Goal: Information Seeking & Learning: Learn about a topic

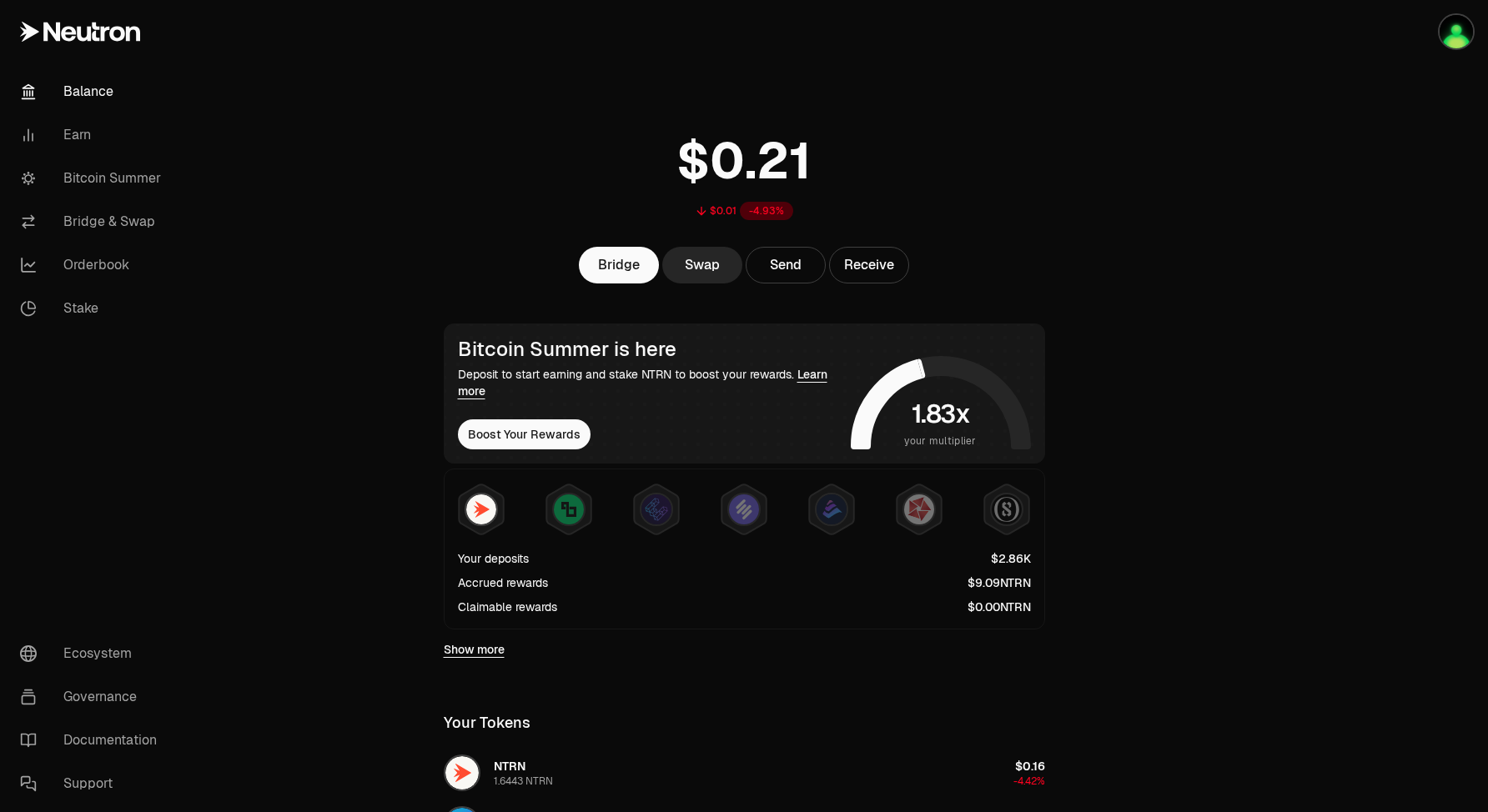
click at [97, 98] on link "Balance" at bounding box center [93, 91] width 174 height 43
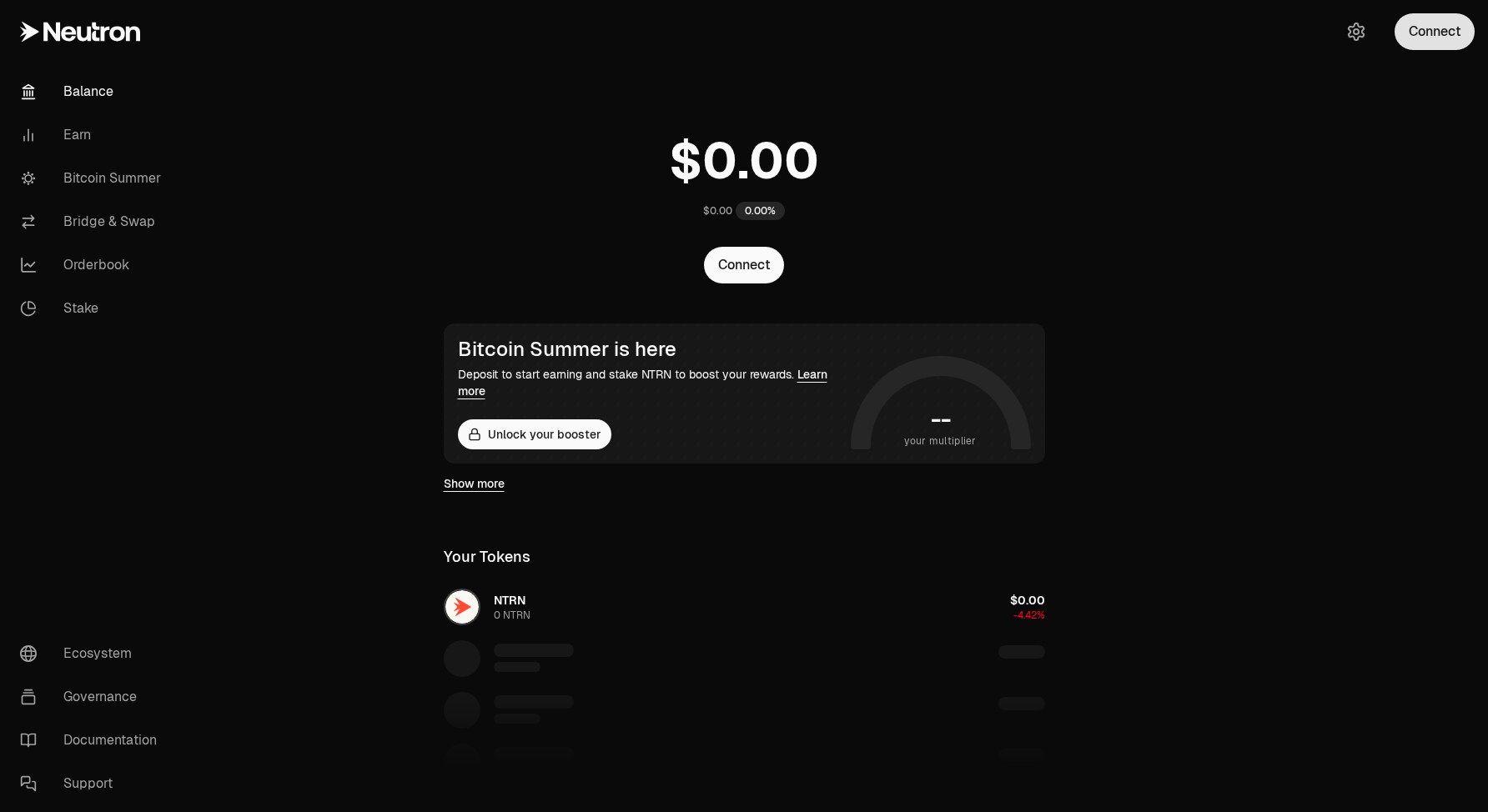
click at [1443, 34] on button "Connect" at bounding box center [1434, 31] width 80 height 37
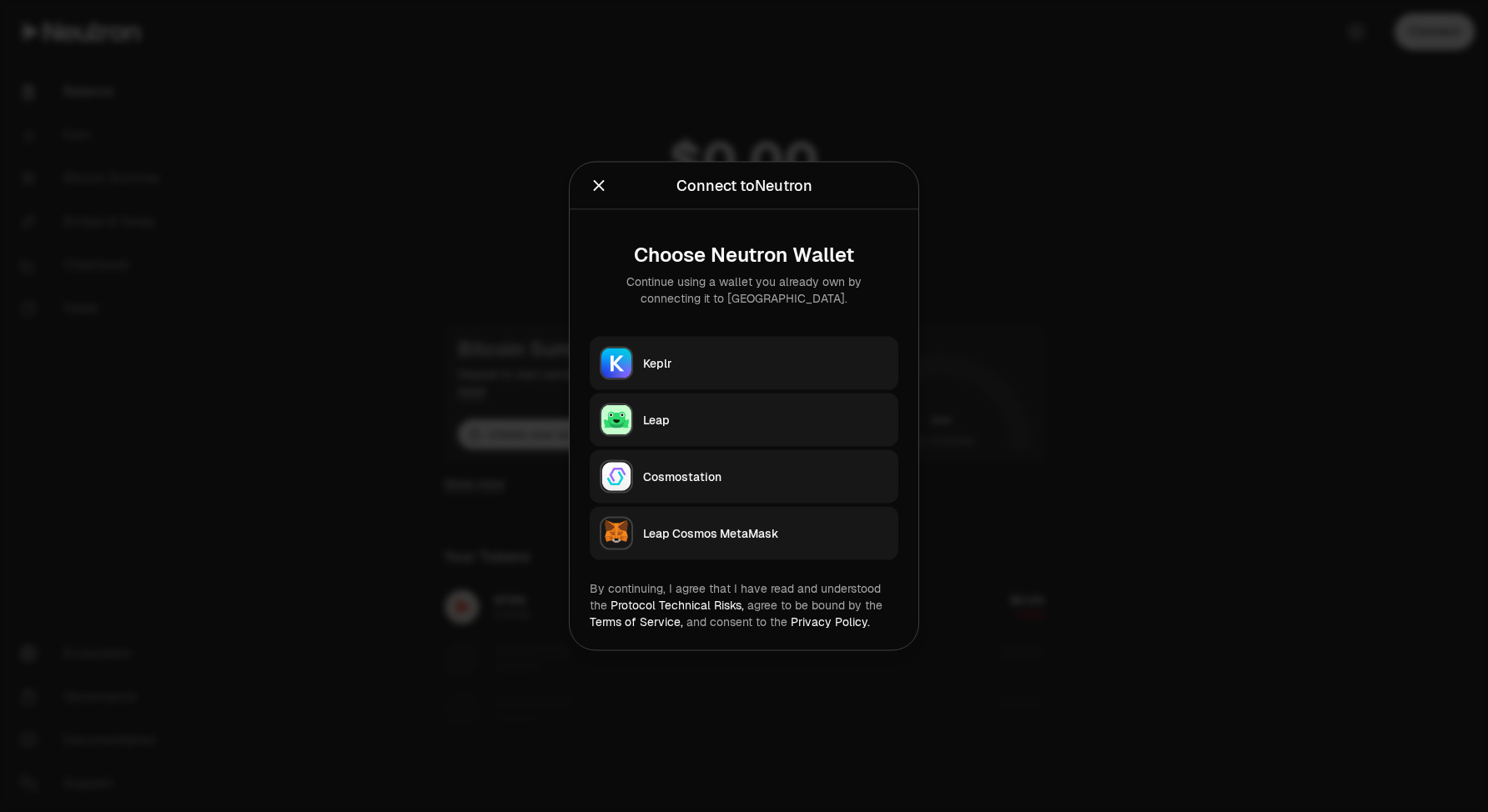
click at [710, 425] on div "Leap" at bounding box center [765, 421] width 245 height 17
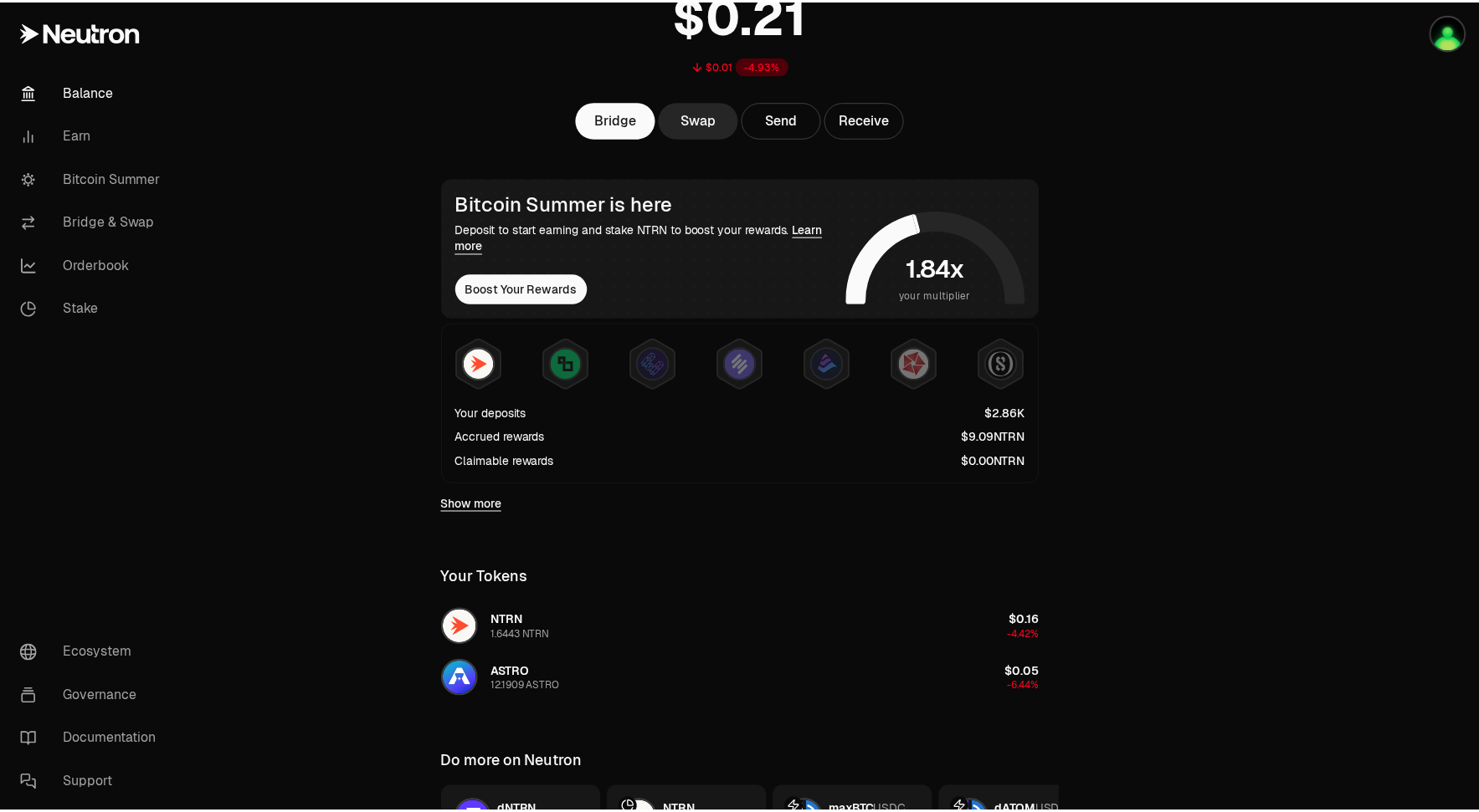
scroll to position [182, 0]
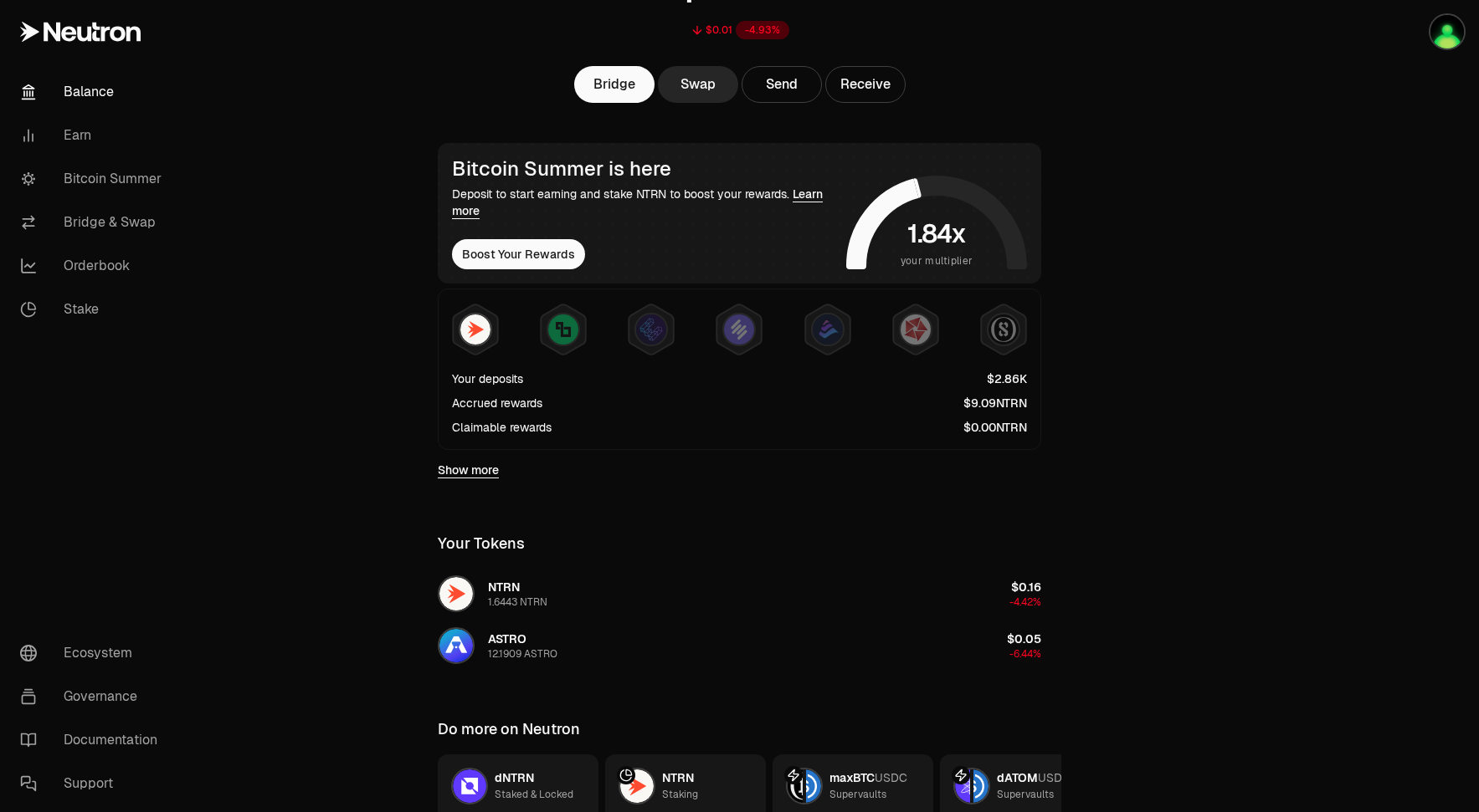
click at [98, 82] on link "Balance" at bounding box center [94, 92] width 174 height 44
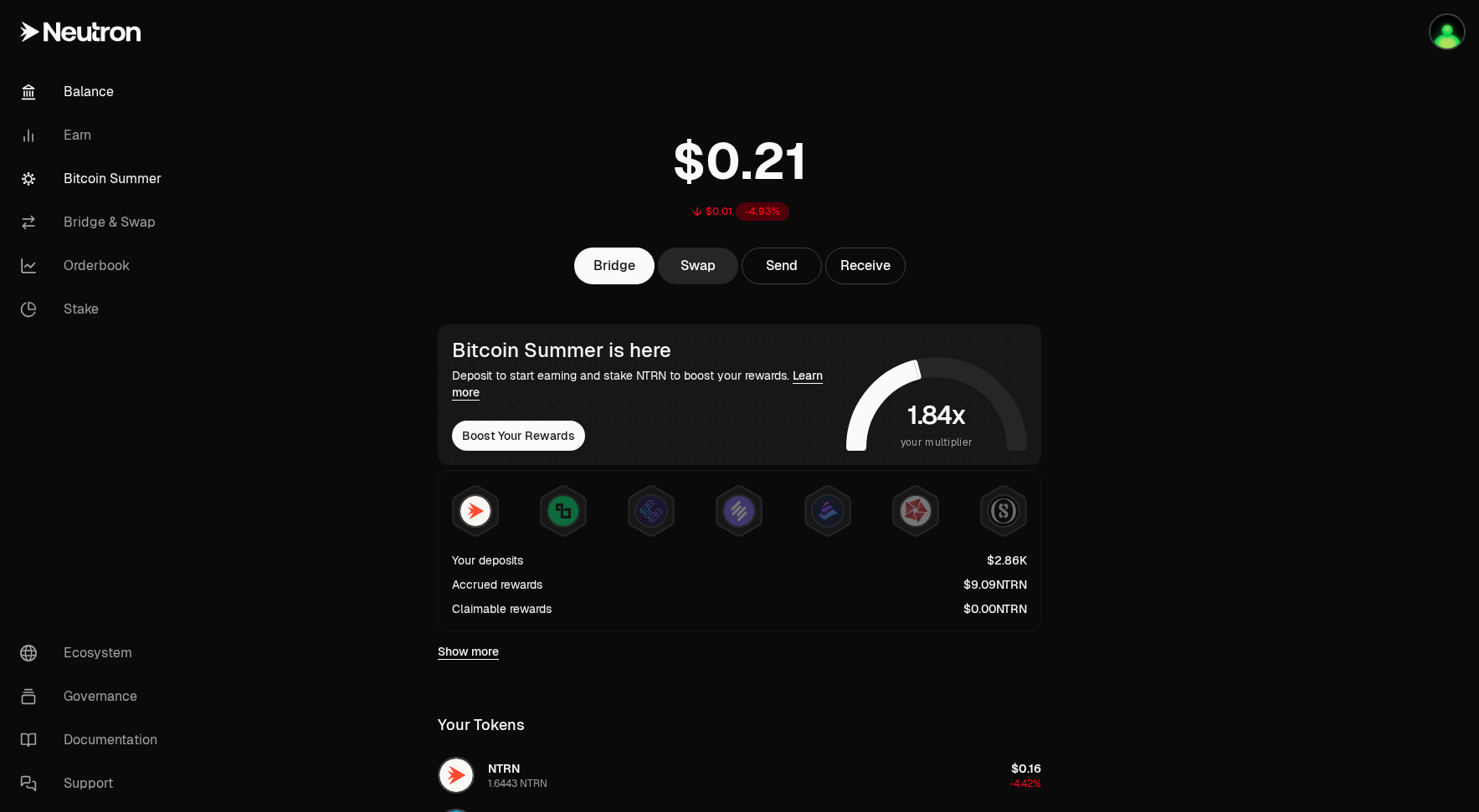
click at [148, 176] on link "Bitcoin Summer" at bounding box center [94, 179] width 174 height 44
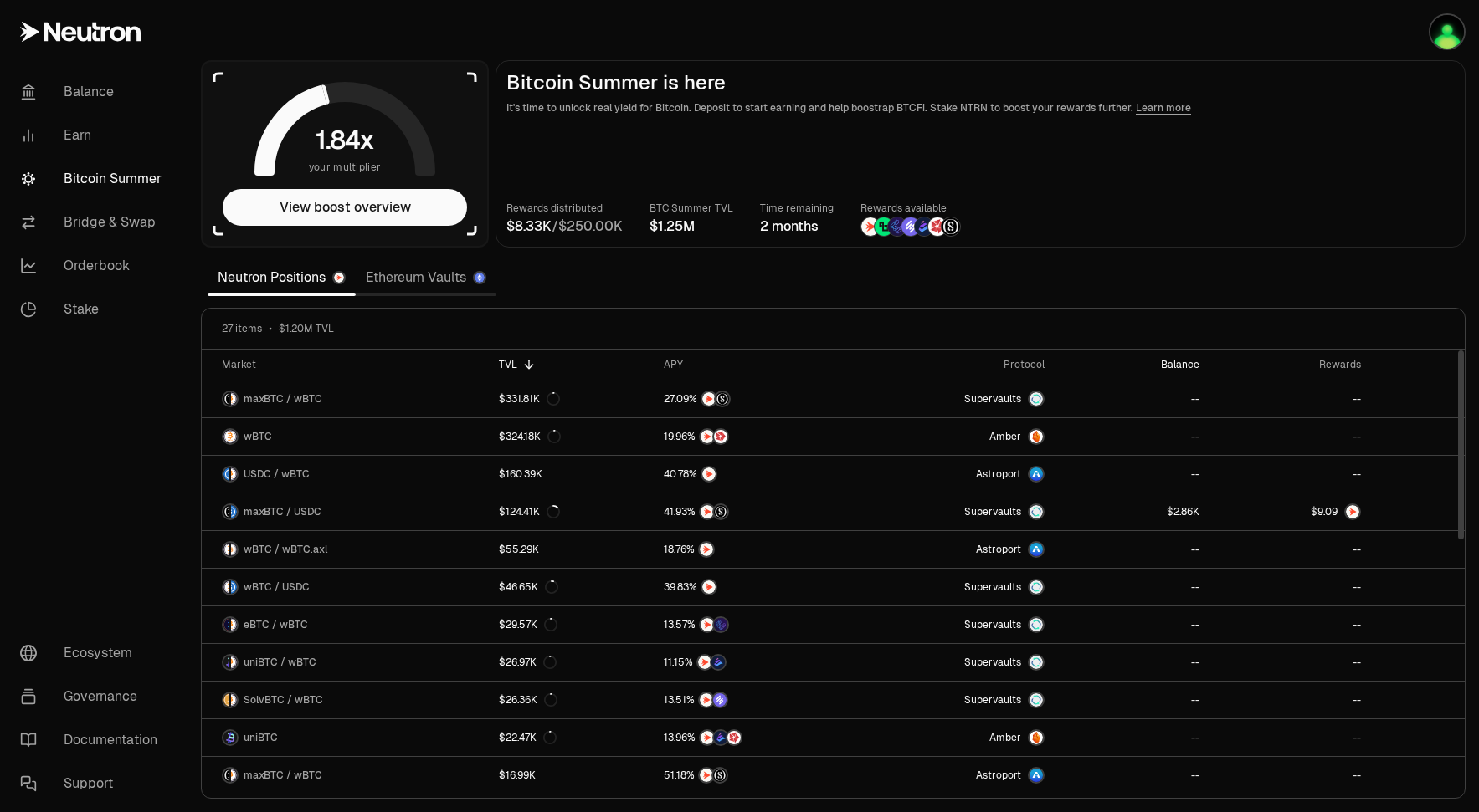
click at [1197, 360] on div "Balance" at bounding box center [1132, 364] width 134 height 13
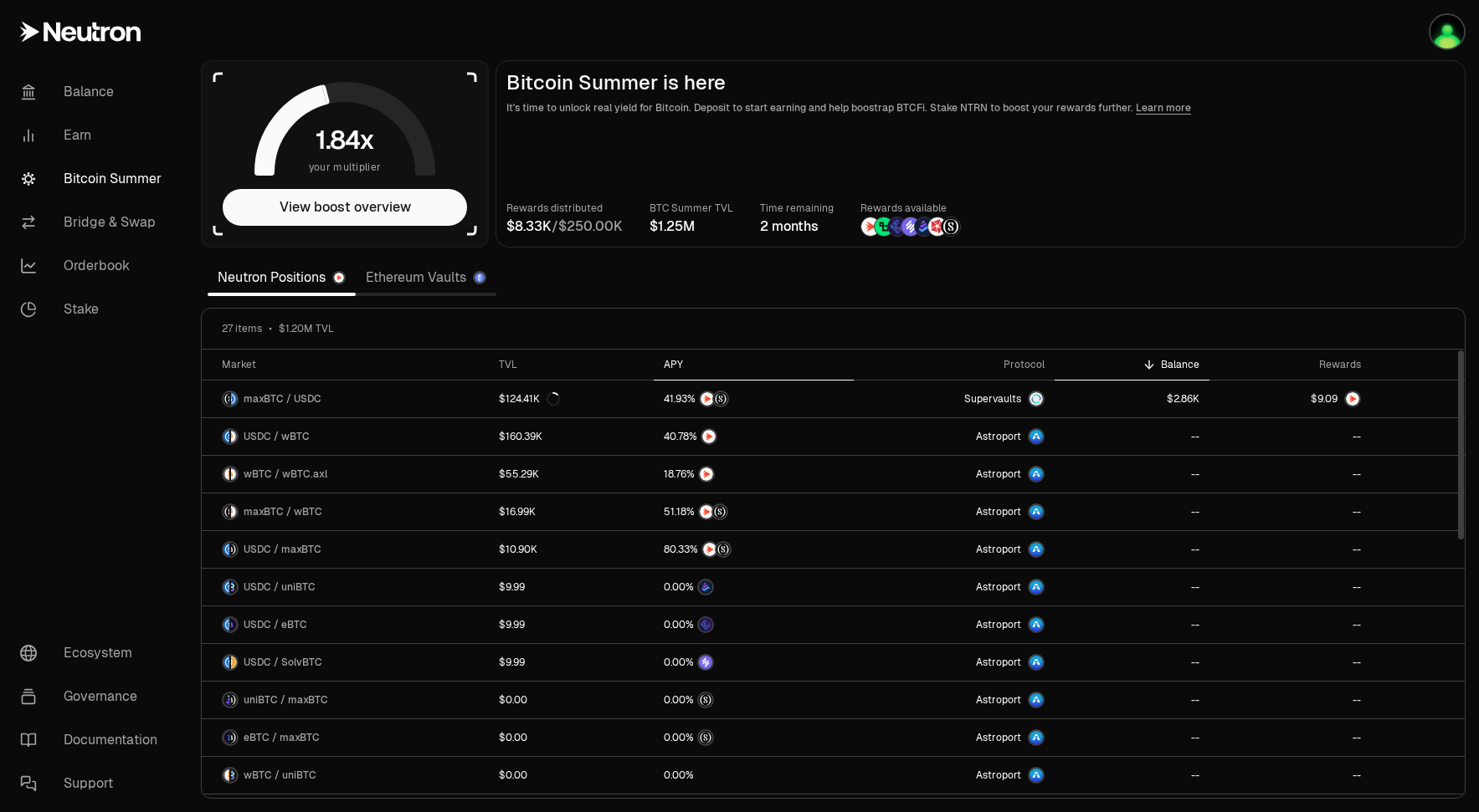
click at [662, 366] on th "APY" at bounding box center [753, 364] width 200 height 31
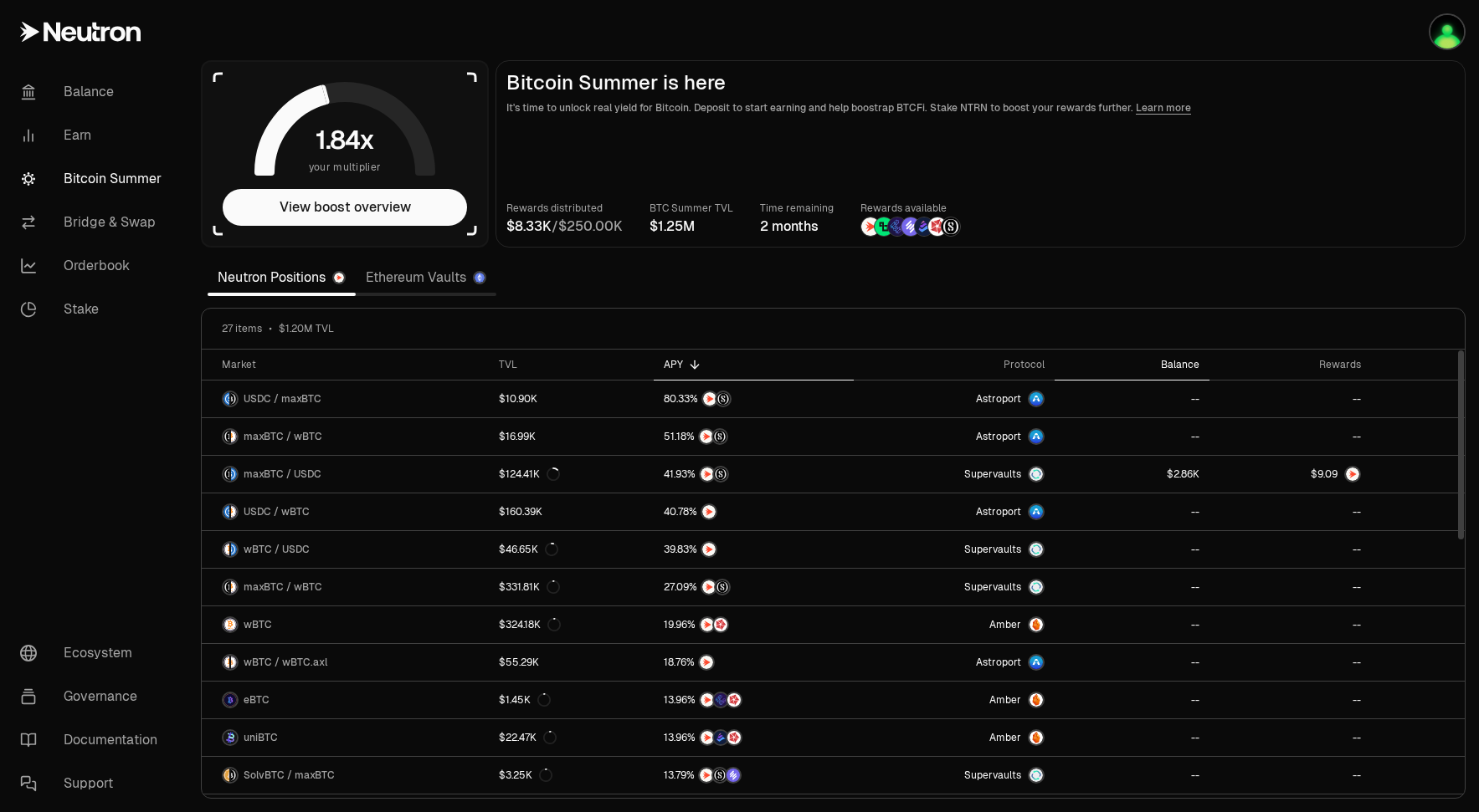
click at [1173, 363] on div "Balance" at bounding box center [1132, 364] width 134 height 13
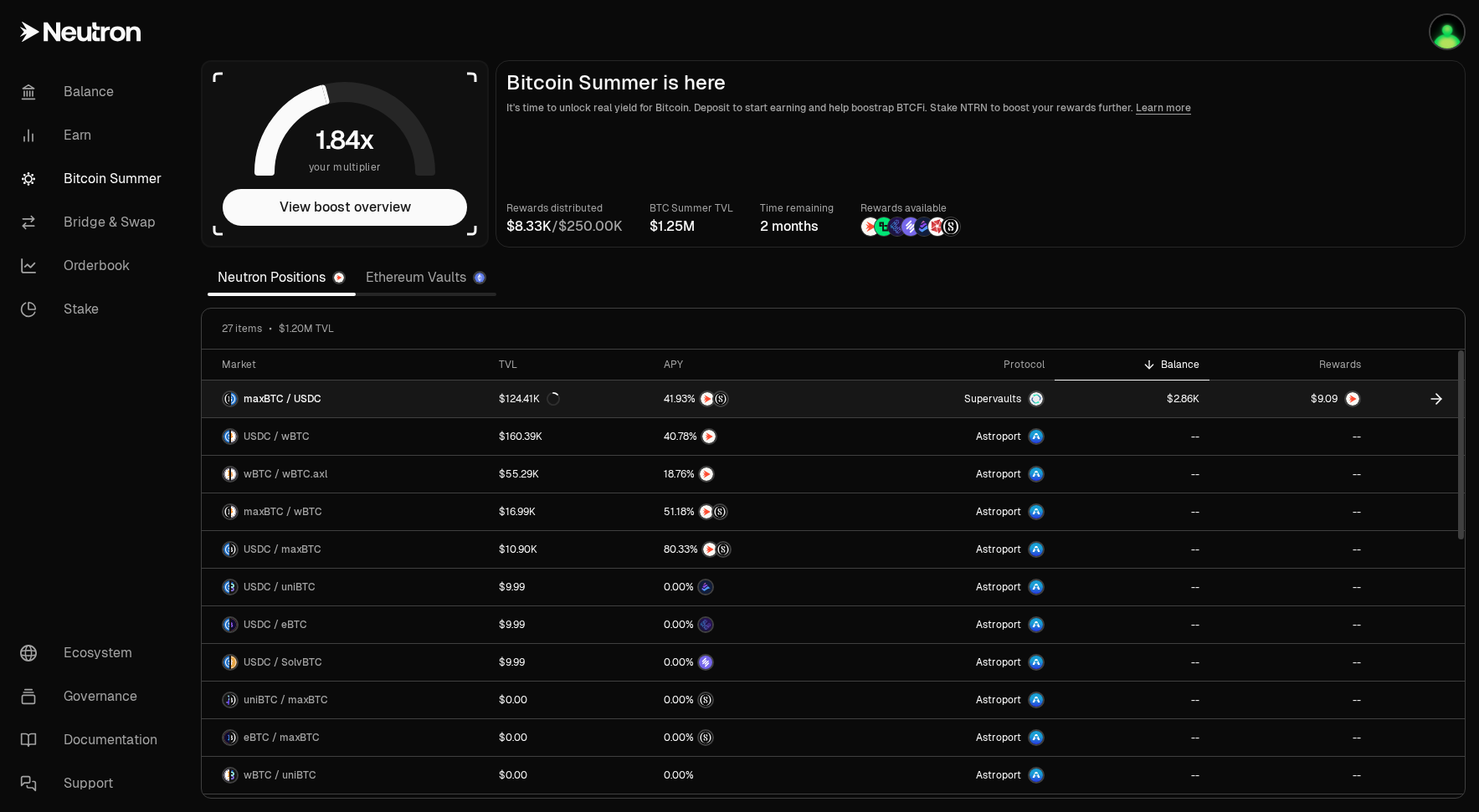
click at [1340, 399] on span "0 1 2 3 4 5 6 7 8 9 . 0 1 2 3 4 5 6 7 8 9 0 1 2 3 4 5 6 7 8 9" at bounding box center [1328, 399] width 30 height 15
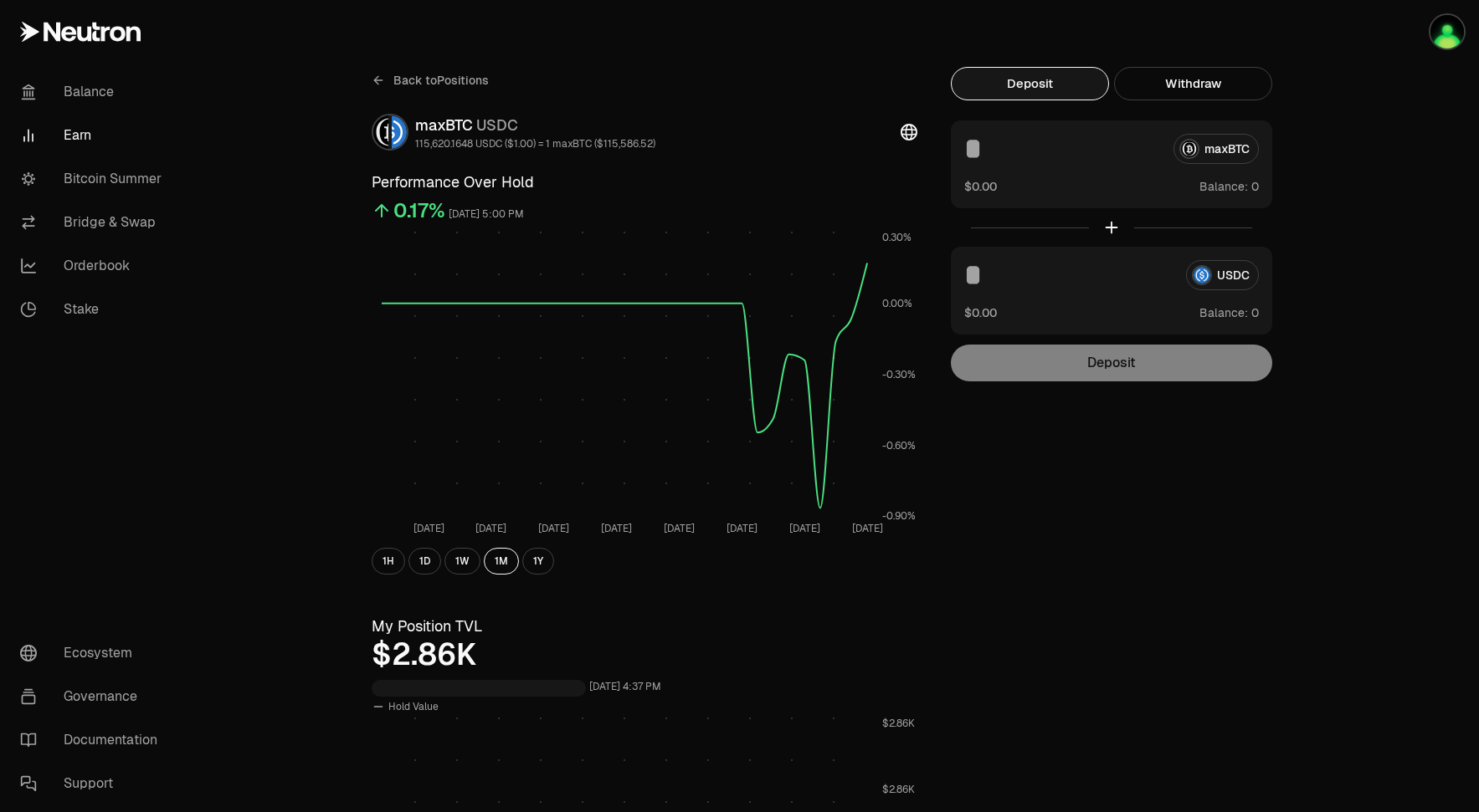
click at [369, 84] on div "Back to Positions maxBTC USDC 115,620.1648 USDC ($1.00) = 1 maxBTC ($115,586.52…" at bounding box center [644, 792] width 586 height 1451
click at [379, 77] on icon at bounding box center [378, 80] width 13 height 13
